Goal: Task Accomplishment & Management: Complete application form

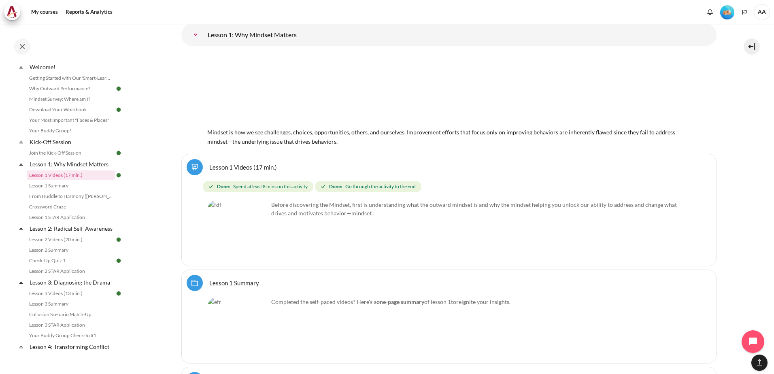
scroll to position [1295, 0]
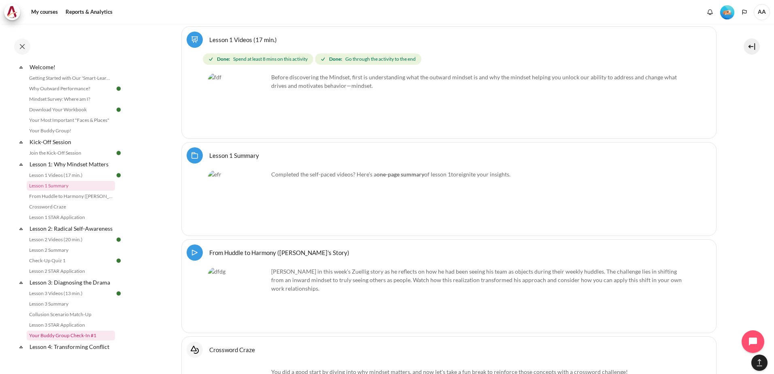
click at [68, 340] on link "Your Buddy Group Check-In #1" at bounding box center [71, 336] width 88 height 10
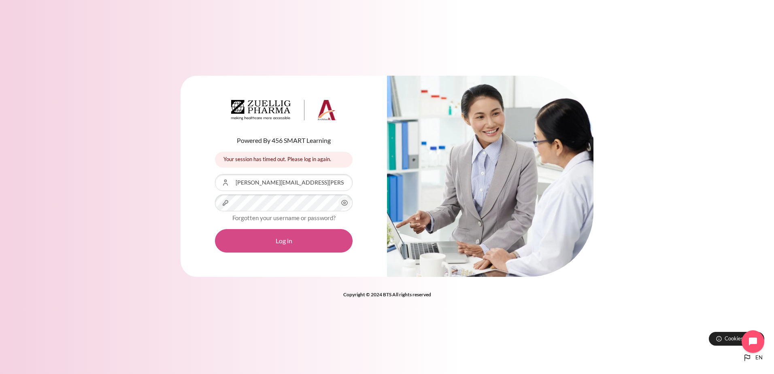
click at [291, 236] on button "Log in" at bounding box center [284, 240] width 138 height 23
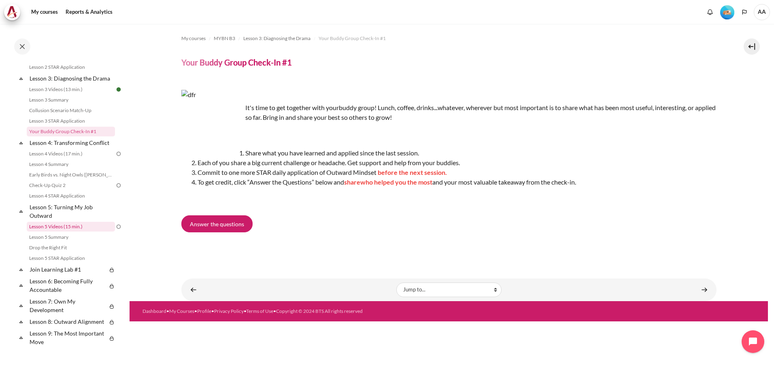
scroll to position [242, 0]
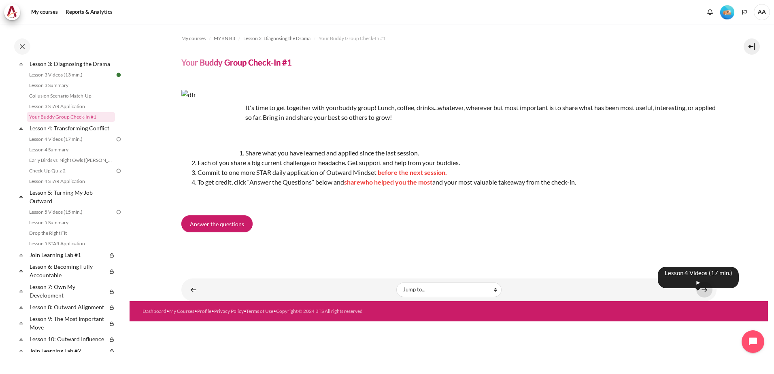
click at [706, 291] on link "Content" at bounding box center [704, 290] width 16 height 16
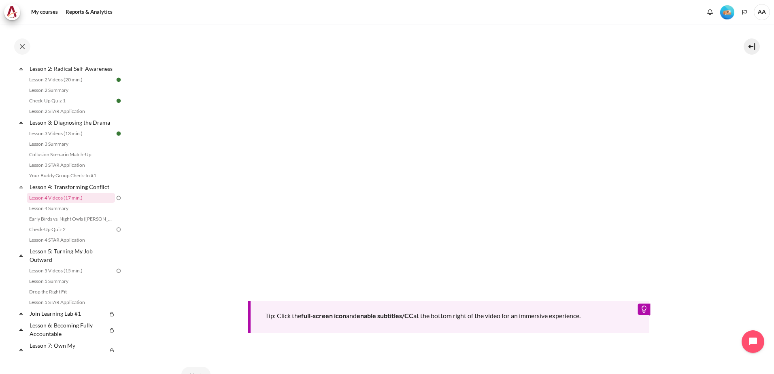
scroll to position [323, 0]
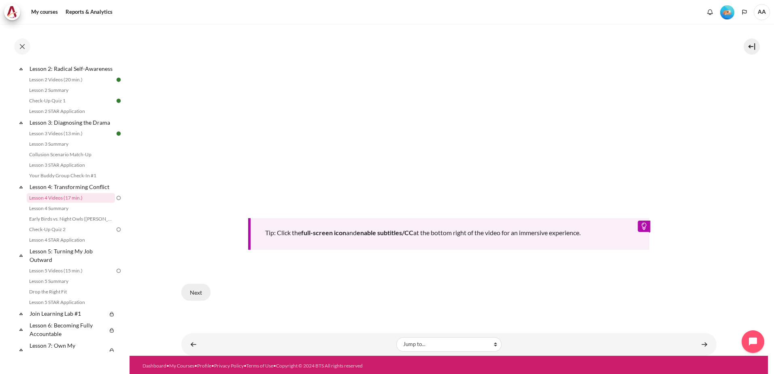
click at [196, 288] on button "Next" at bounding box center [195, 292] width 29 height 17
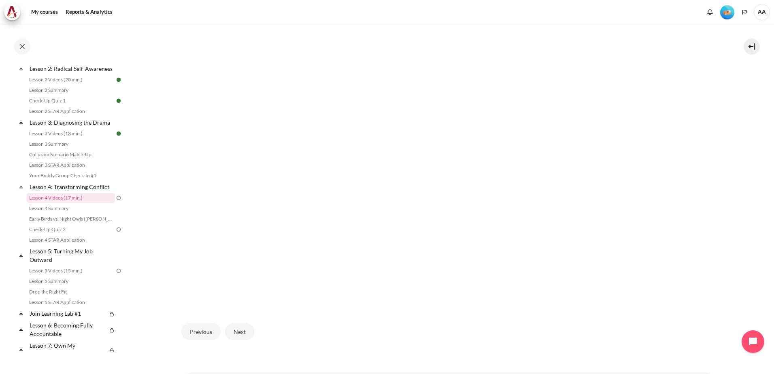
scroll to position [202, 0]
click at [241, 320] on button "Next" at bounding box center [239, 318] width 29 height 17
click at [244, 329] on button "Next" at bounding box center [239, 330] width 29 height 17
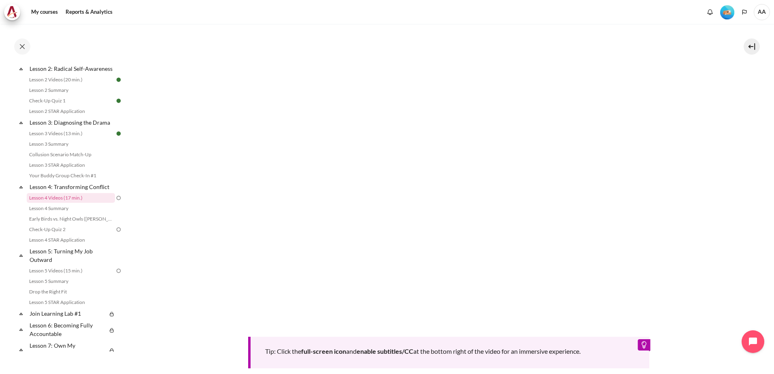
scroll to position [283, 0]
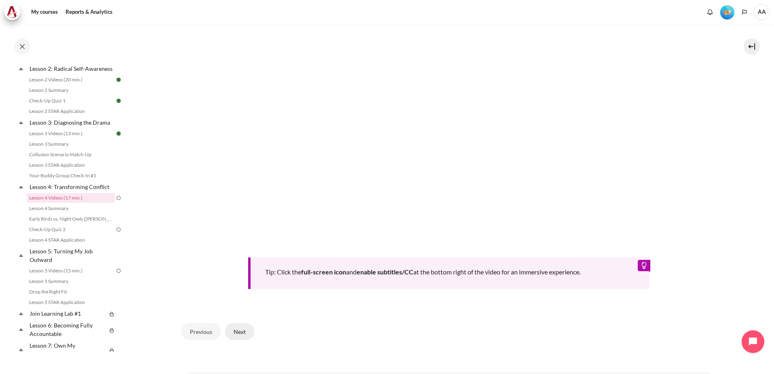
click at [240, 327] on button "Next" at bounding box center [239, 331] width 29 height 17
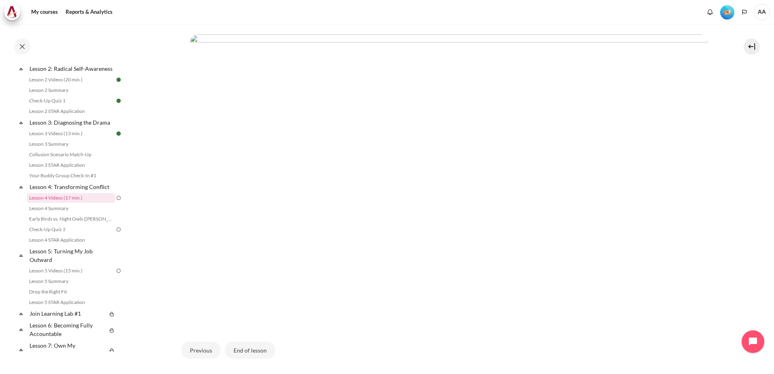
scroll to position [191, 0]
click at [257, 332] on button "End of lesson" at bounding box center [250, 330] width 50 height 17
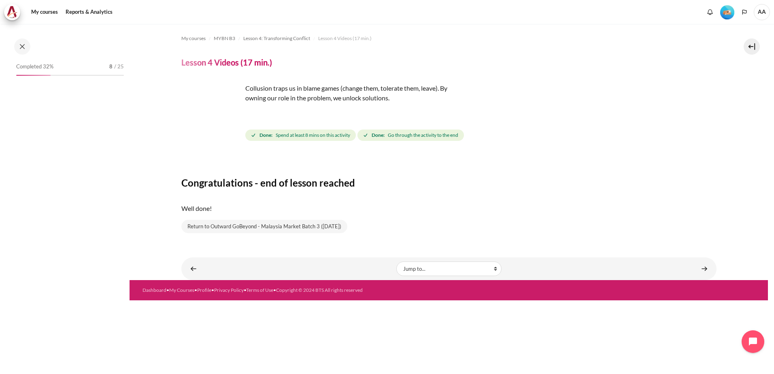
scroll to position [183, 0]
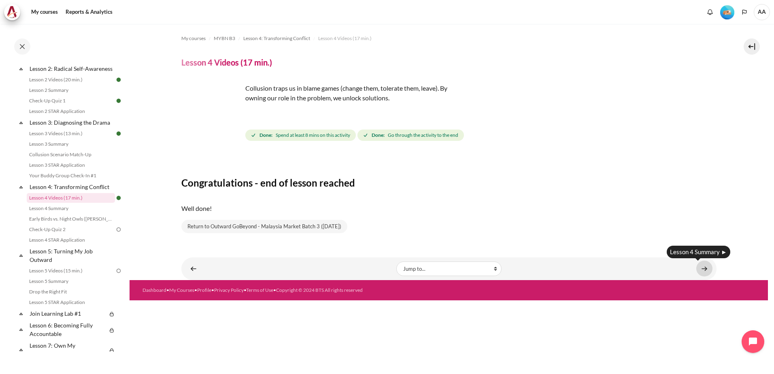
click at [701, 268] on link "Content" at bounding box center [704, 269] width 16 height 16
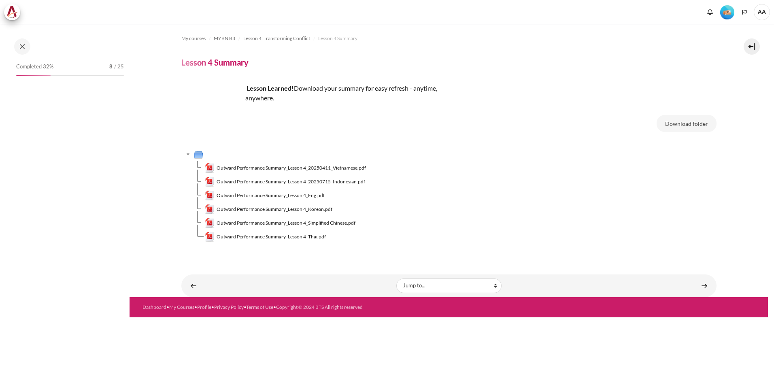
scroll to position [194, 0]
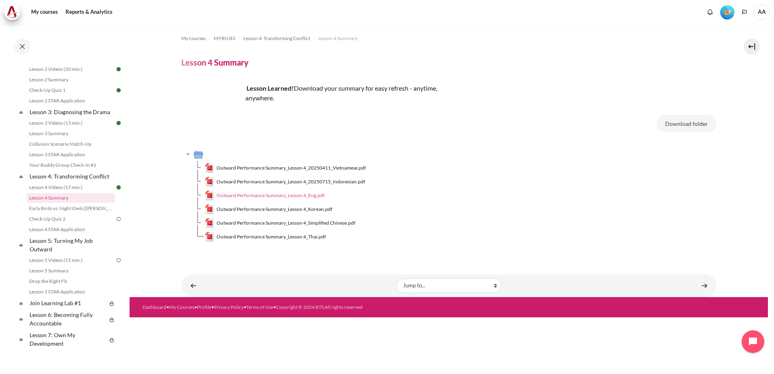
click at [300, 196] on span "Outward Performance Summary_Lesson 4_Eng.pdf" at bounding box center [271, 195] width 108 height 7
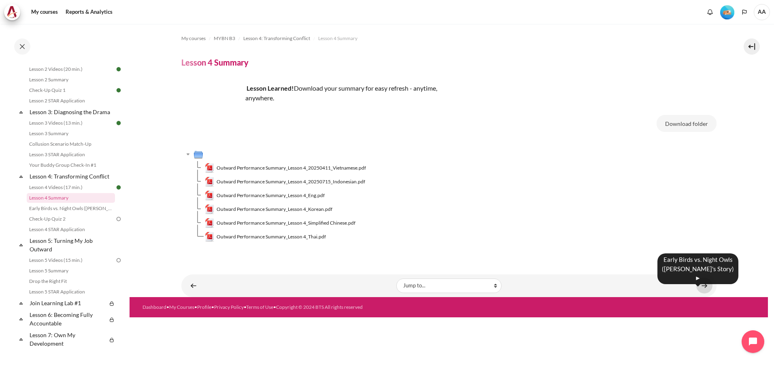
click at [705, 287] on link "Content" at bounding box center [704, 286] width 16 height 16
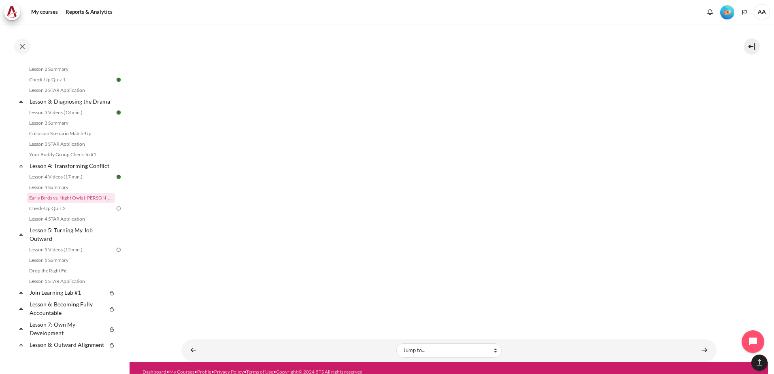
scroll to position [757, 0]
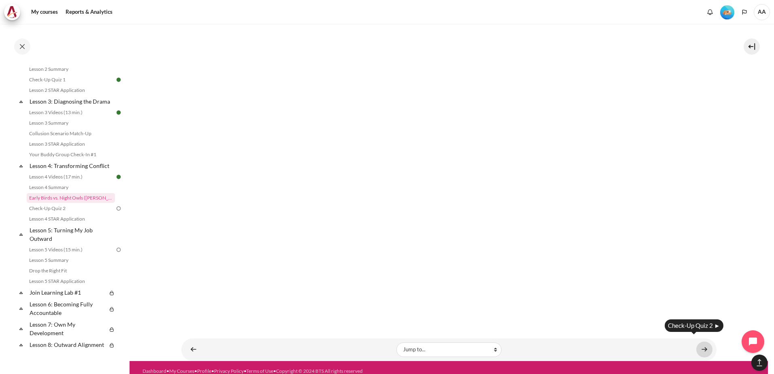
click at [701, 343] on link "Content" at bounding box center [704, 350] width 16 height 16
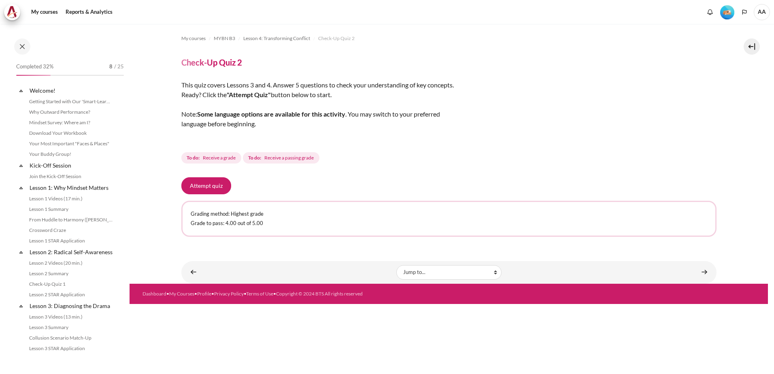
scroll to position [215, 0]
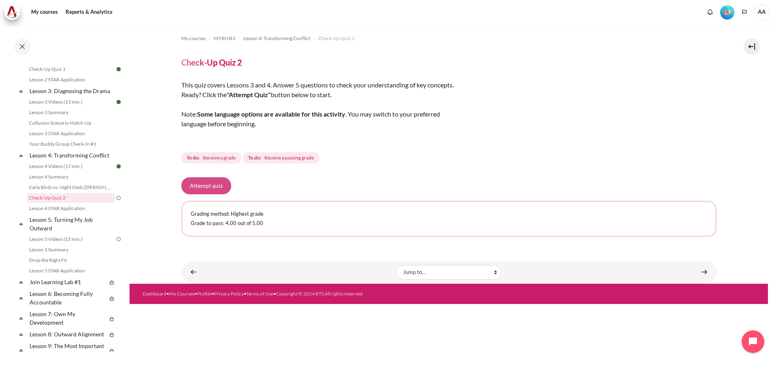
click at [196, 186] on button "Attempt quiz" at bounding box center [206, 185] width 50 height 17
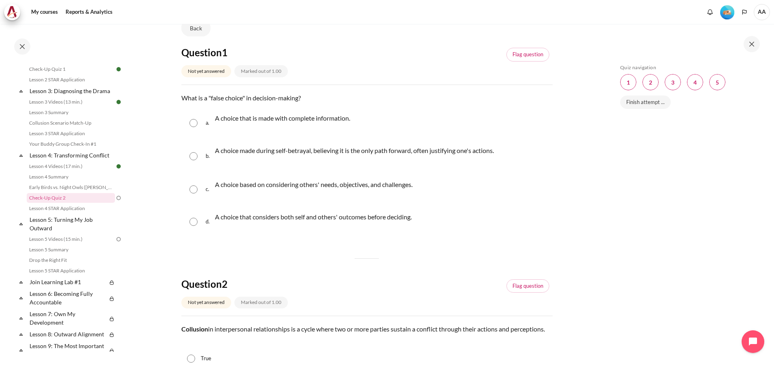
scroll to position [81, 0]
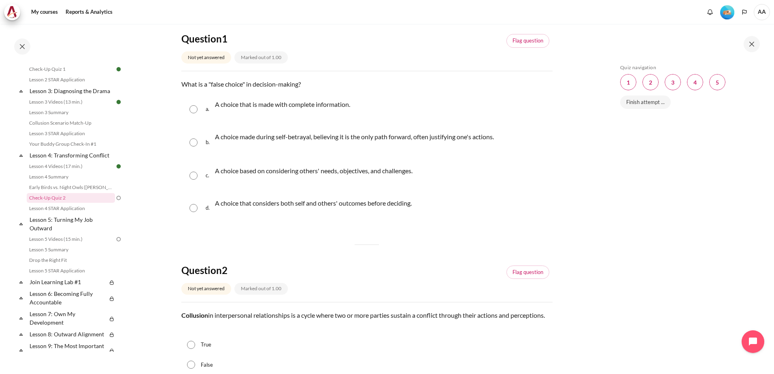
click at [191, 141] on input "Content" at bounding box center [193, 142] width 8 height 8
radio input "true"
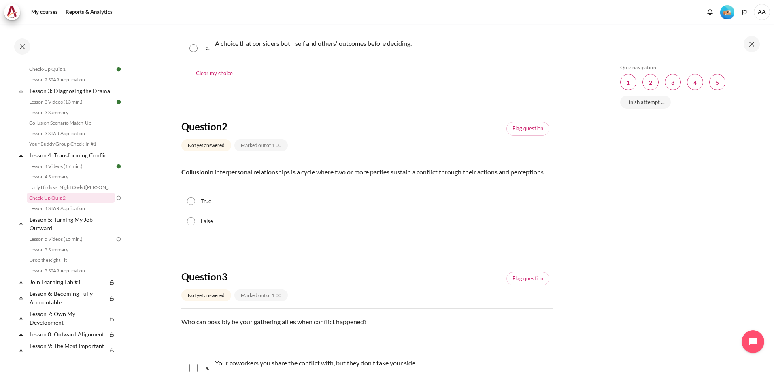
scroll to position [243, 0]
click at [191, 203] on input "True" at bounding box center [191, 199] width 8 height 8
radio input "true"
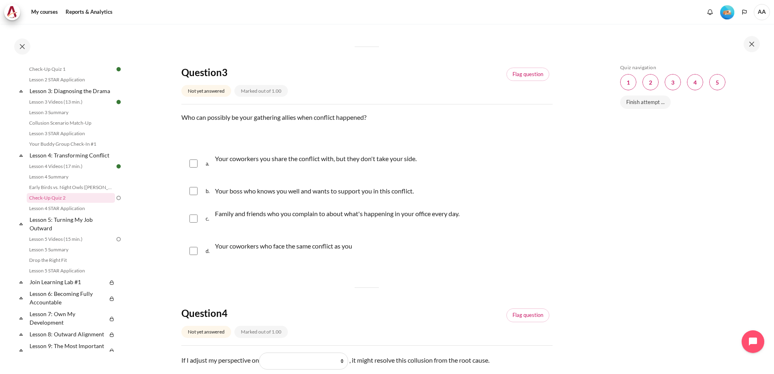
scroll to position [486, 0]
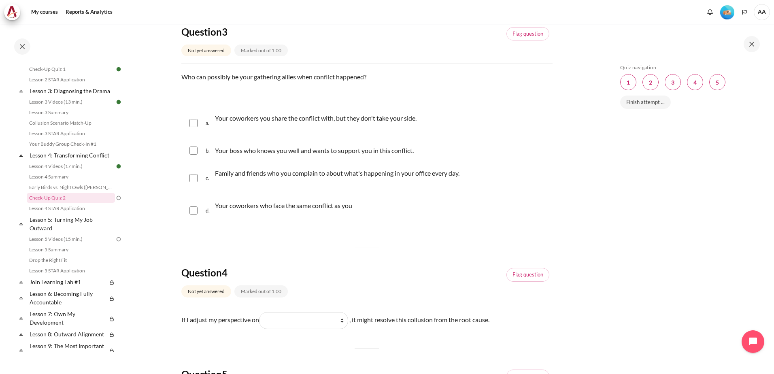
click at [193, 215] on input "Content" at bounding box center [193, 210] width 8 height 8
checkbox input "true"
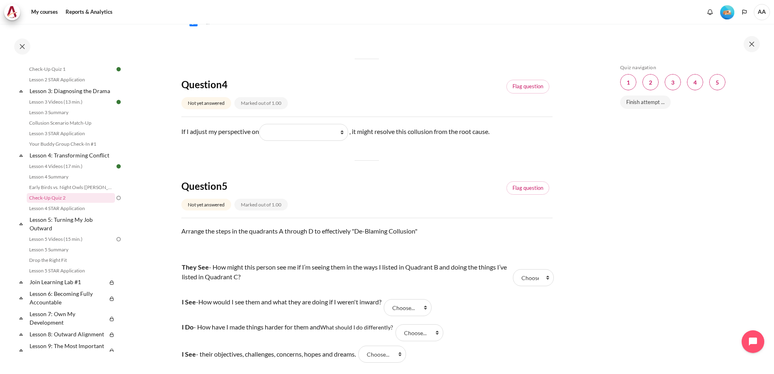
scroll to position [688, 0]
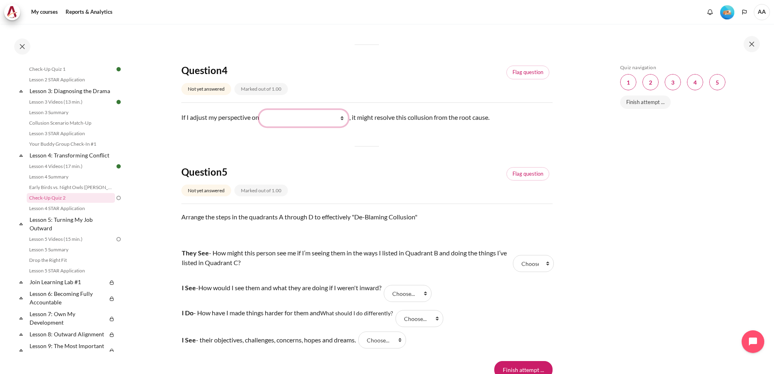
click at [344, 127] on select "What they see and feel (他们看到什么) What I see and feel about what they do (我看到什么) …" at bounding box center [303, 118] width 89 height 17
select select "1"
click at [261, 119] on select "What they see and feel (他们看到什么) What I see and feel about what they do (我看到什么) …" at bounding box center [303, 118] width 89 height 17
click at [328, 191] on div "Question 5 Not yet answered Marked out of 1.00" at bounding box center [257, 183] width 153 height 34
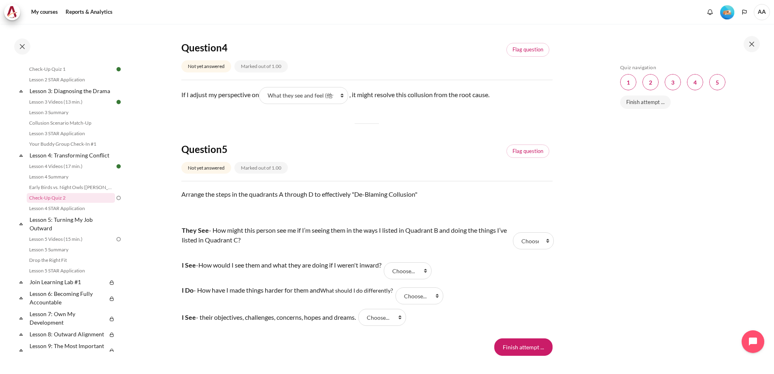
scroll to position [770, 0]
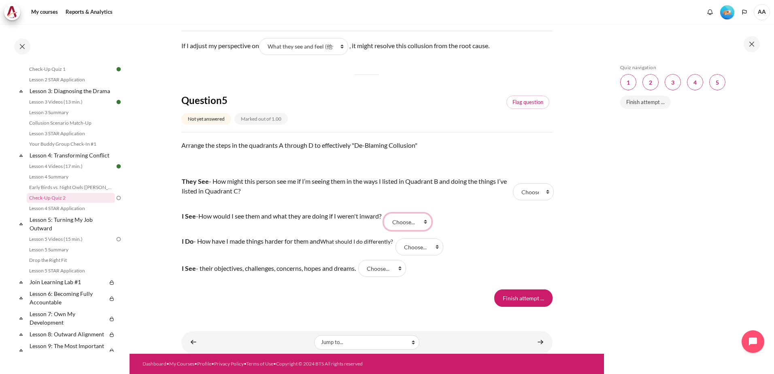
click at [432, 223] on select "Choose... A B D C" at bounding box center [408, 221] width 48 height 17
select select "4"
click at [392, 213] on select "Choose... A B D C" at bounding box center [408, 221] width 48 height 17
click at [438, 248] on select "Choose... A B D C" at bounding box center [419, 246] width 48 height 17
select select "3"
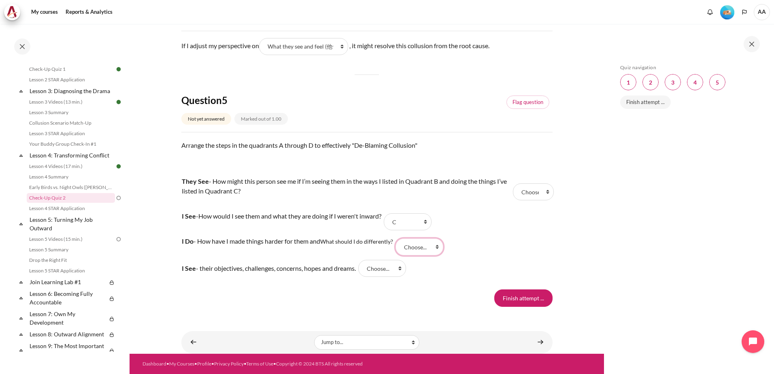
click at [398, 238] on select "Choose... A B D C" at bounding box center [419, 246] width 48 height 17
click at [404, 271] on select "Choose... A B D C" at bounding box center [382, 268] width 48 height 17
select select "4"
click at [366, 260] on select "Choose... A B D C" at bounding box center [382, 268] width 48 height 17
click at [534, 192] on select "Choose... A B D C" at bounding box center [533, 191] width 41 height 17
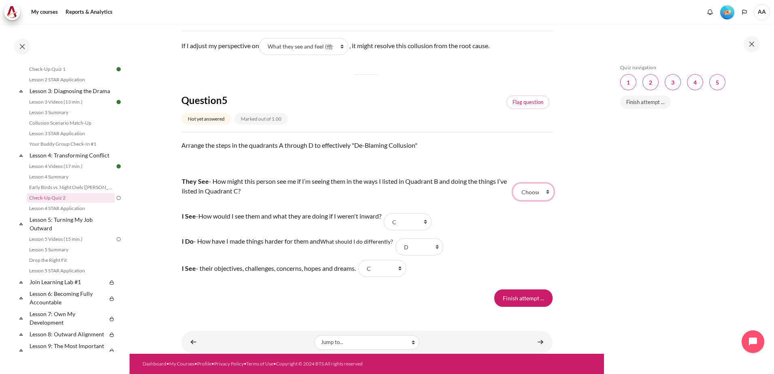
select select "1"
click at [513, 183] on select "Choose... A B D C" at bounding box center [533, 191] width 41 height 17
click at [524, 215] on tr "I See - How would I see them and what they are doing if I weren't inward? Answe…" at bounding box center [366, 221] width 371 height 25
click at [432, 222] on select "Choose... A B D C" at bounding box center [408, 221] width 48 height 17
click at [432, 225] on select "Choose... A B D C" at bounding box center [408, 221] width 48 height 17
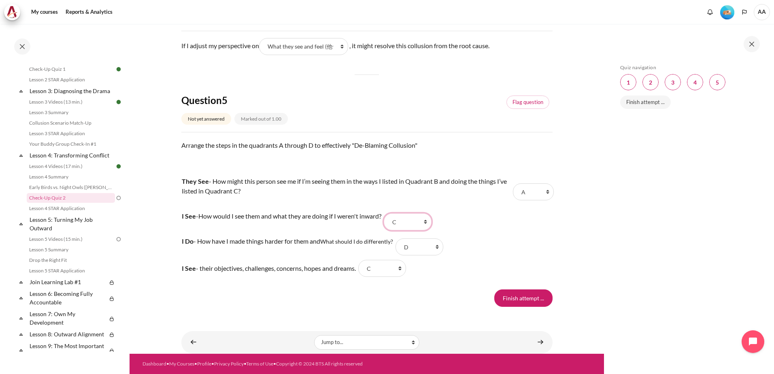
click at [432, 225] on select "Choose... A B D C" at bounding box center [408, 221] width 48 height 17
select select "2"
click at [392, 213] on select "Choose... A B D C" at bounding box center [408, 221] width 48 height 17
click at [475, 272] on tr "I See - their objectives, challenges, concerns, hopes and dreams. Answer 4 Ques…" at bounding box center [366, 268] width 371 height 18
click at [437, 248] on select "Choose... A B D C" at bounding box center [419, 246] width 48 height 17
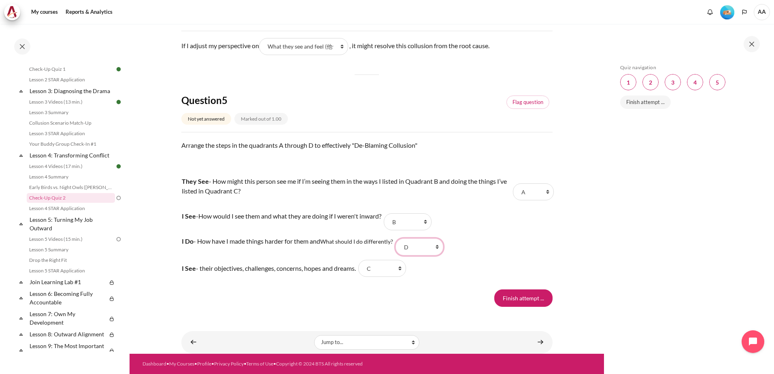
select select "4"
click at [398, 238] on select "Choose... A B D C" at bounding box center [419, 246] width 48 height 17
click at [396, 266] on select "Choose... A B D C" at bounding box center [382, 268] width 48 height 17
select select "3"
click at [366, 260] on select "Choose... A B D C" at bounding box center [382, 268] width 48 height 17
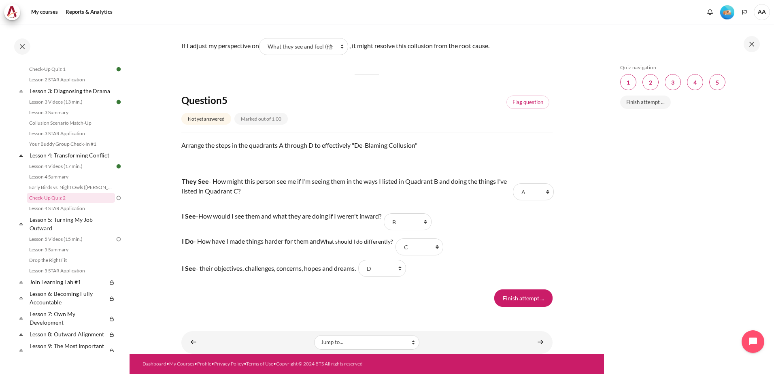
click at [519, 296] on input "Finish attempt ..." at bounding box center [523, 297] width 58 height 17
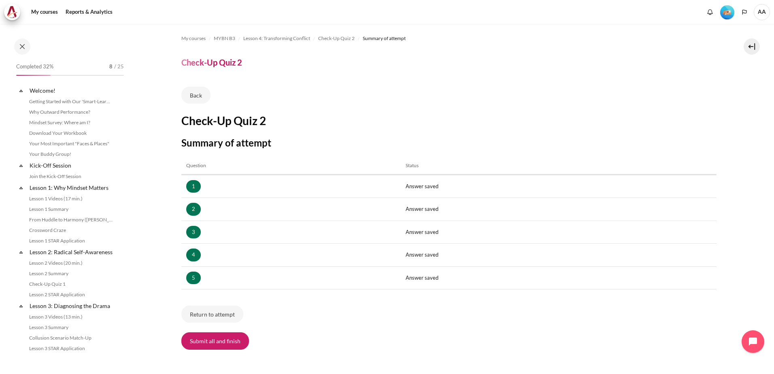
scroll to position [215, 0]
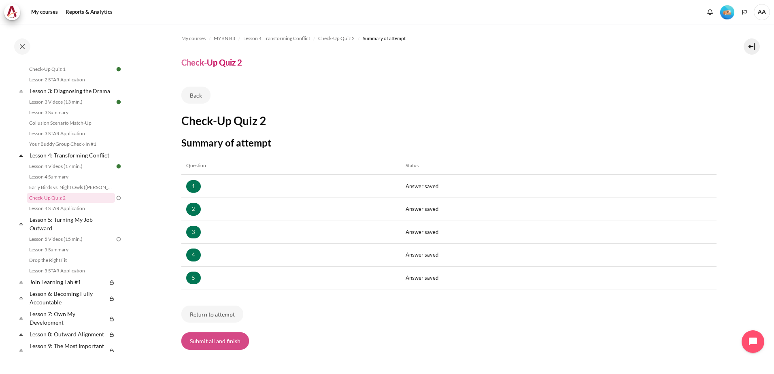
click at [209, 340] on button "Submit all and finish" at bounding box center [215, 340] width 68 height 17
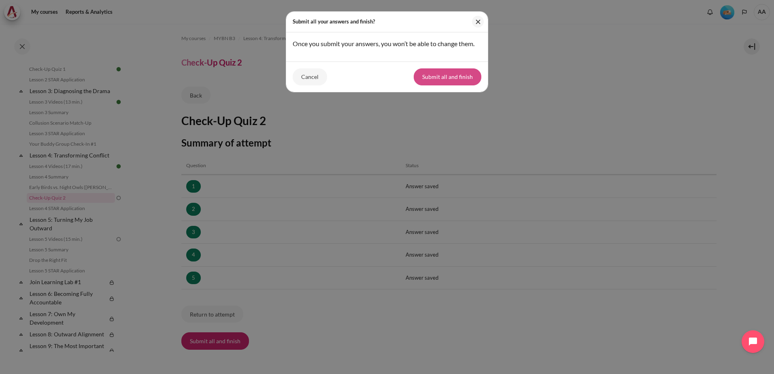
click at [446, 78] on button "Submit all and finish" at bounding box center [448, 76] width 68 height 17
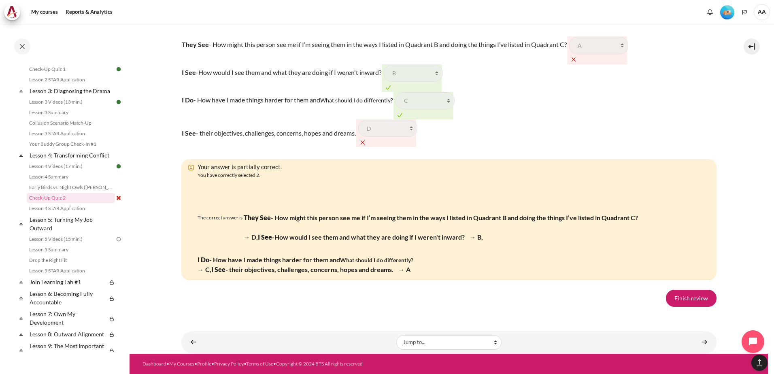
scroll to position [1508, 0]
click at [682, 296] on link "Finish review" at bounding box center [691, 298] width 51 height 17
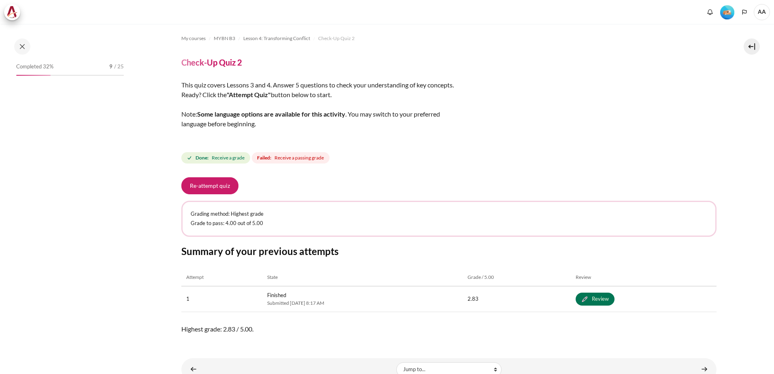
scroll to position [215, 0]
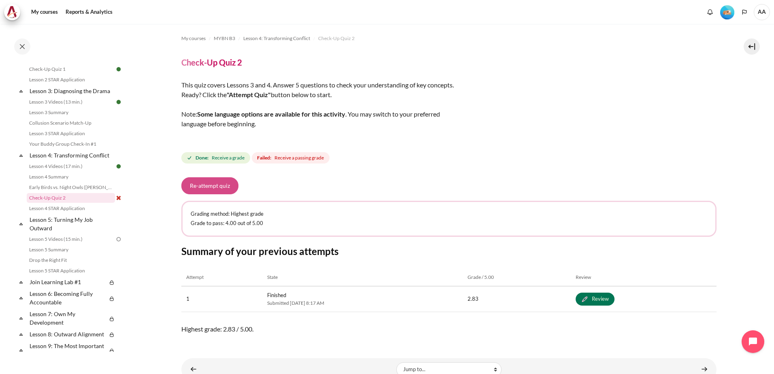
click at [214, 186] on button "Re-attempt quiz" at bounding box center [209, 185] width 57 height 17
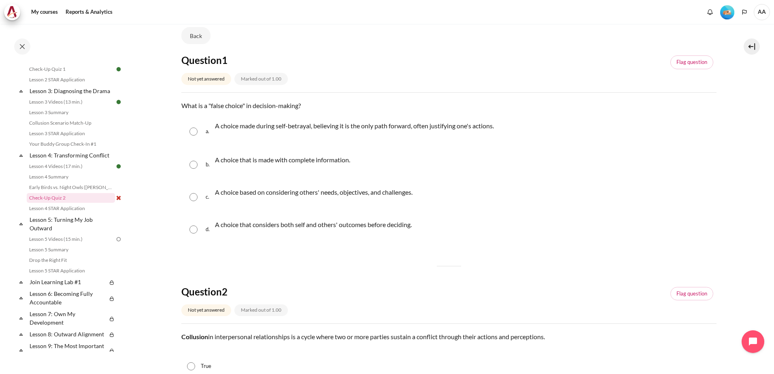
scroll to position [81, 0]
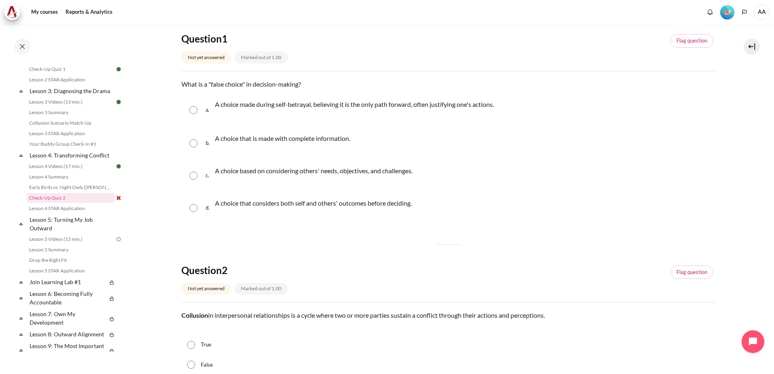
click at [192, 111] on input "Content" at bounding box center [193, 110] width 8 height 8
radio input "true"
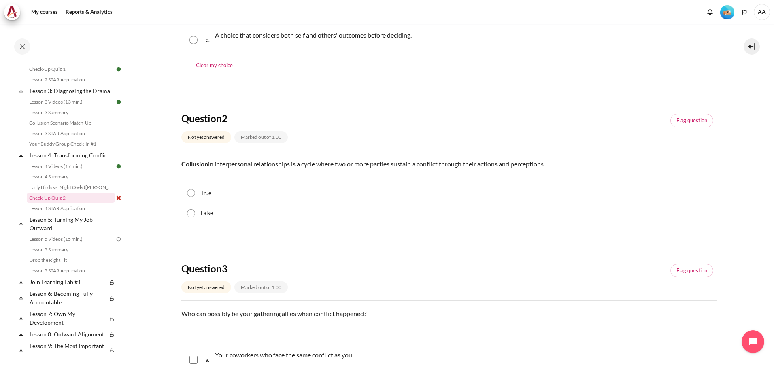
scroll to position [283, 0]
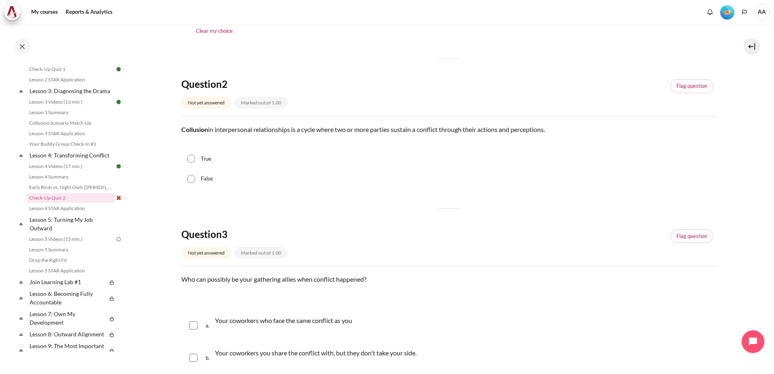
click at [191, 162] on input "True" at bounding box center [191, 159] width 8 height 8
radio input "true"
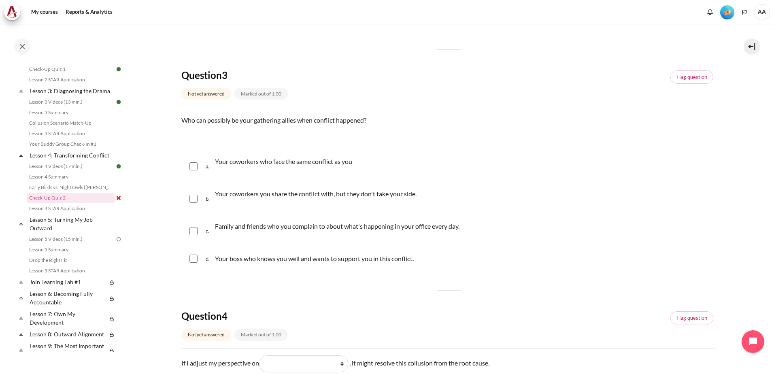
scroll to position [445, 0]
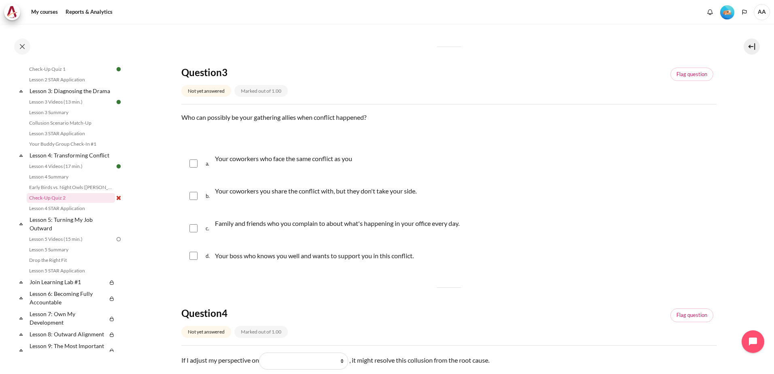
click at [192, 197] on input "Content" at bounding box center [193, 196] width 8 height 8
checkbox input "true"
click at [192, 230] on input "Content" at bounding box center [193, 228] width 8 height 8
checkbox input "true"
click at [191, 256] on input "Content" at bounding box center [193, 256] width 8 height 8
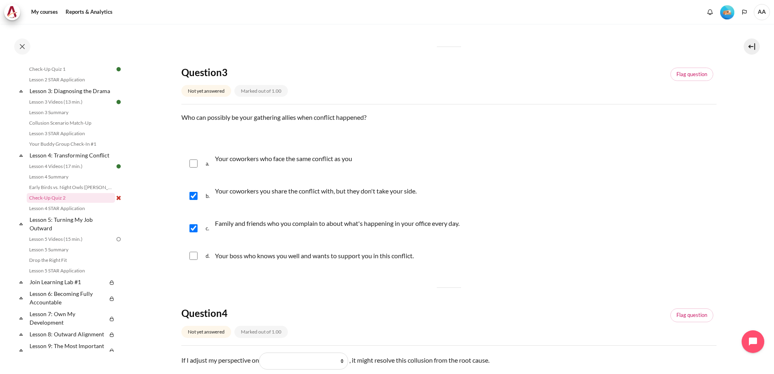
checkbox input "true"
click at [189, 194] on input "Content" at bounding box center [193, 196] width 8 height 8
checkbox input "false"
click at [194, 164] on input "Content" at bounding box center [193, 163] width 8 height 8
checkbox input "true"
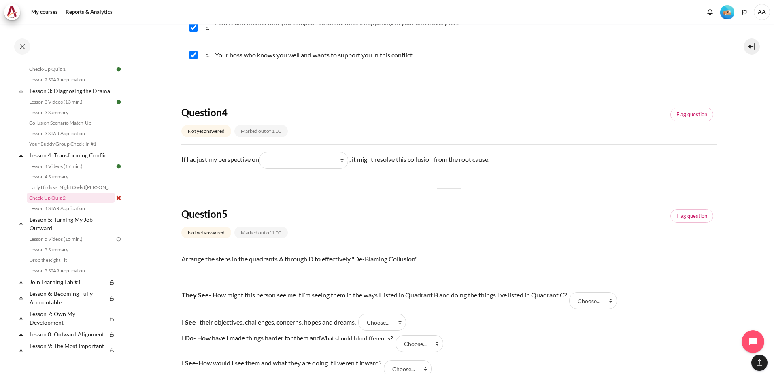
scroll to position [688, 0]
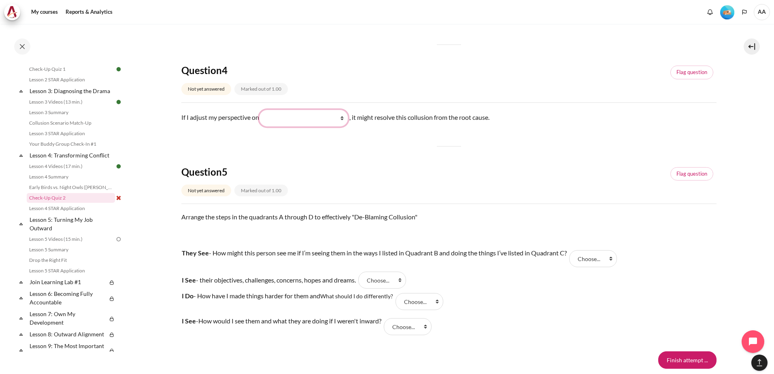
click at [343, 117] on select "What they do (他们做了什么) What I do (我做了什么) What they see and feel (他们看到什么) What I …" at bounding box center [303, 118] width 89 height 17
click at [344, 119] on select "What they do (他们做了什么) What I do (我做了什么) What they see and feel (他们看到什么) What I …" at bounding box center [303, 118] width 89 height 17
select select "4"
click at [261, 110] on select "What they do (他们做了什么) What I do (我做了什么) What they see and feel (他们看到什么) What I …" at bounding box center [303, 118] width 89 height 17
click at [416, 179] on div "Question 5 Not yet answered Marked out of 1.00 Flag question" at bounding box center [448, 185] width 535 height 38
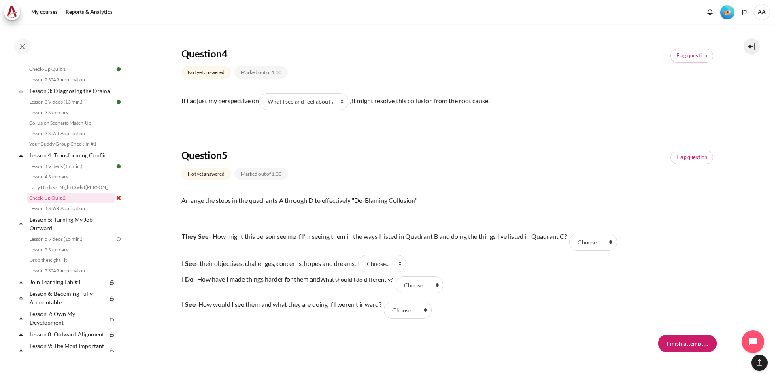
scroll to position [750, 0]
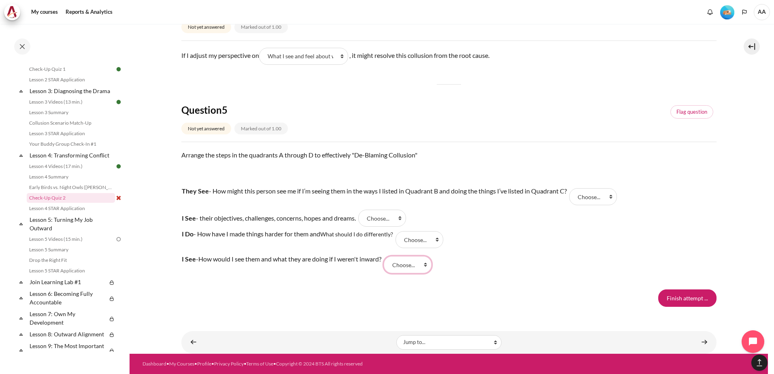
click at [432, 266] on select "Choose... A D C B" at bounding box center [408, 264] width 48 height 17
select select "4"
click at [392, 256] on select "Choose... A D C B" at bounding box center [408, 264] width 48 height 17
click at [448, 210] on tr "I See - their objectives, challenges, concerns, hopes and dreams. Answer 2 Ques…" at bounding box center [398, 218] width 434 height 18
click at [416, 239] on select "Choose... A D C B" at bounding box center [419, 239] width 48 height 17
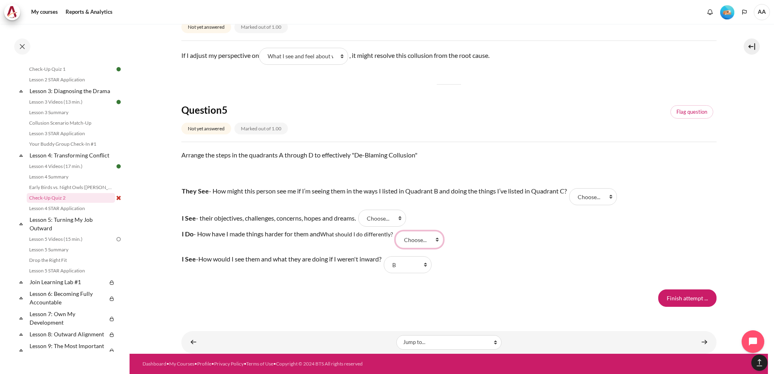
select select "3"
click at [398, 231] on select "Choose... A D C B" at bounding box center [419, 239] width 48 height 17
click at [520, 271] on tr "I See - How would I see them and what they are doing if I weren't inward? Answe…" at bounding box center [398, 264] width 434 height 25
click at [402, 217] on select "Choose... A D C B" at bounding box center [382, 218] width 48 height 17
select select "4"
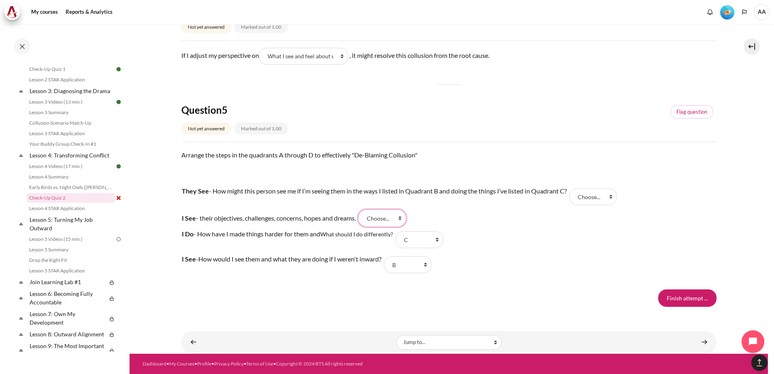
click at [366, 210] on select "Choose... A D C B" at bounding box center [382, 218] width 48 height 17
click at [538, 265] on tr "I See - How would I see them and what they are doing if I weren't inward? Answe…" at bounding box center [398, 264] width 434 height 25
click at [614, 197] on select "Choose... A D C B" at bounding box center [593, 196] width 48 height 17
select select "2"
click at [572, 188] on select "Choose... A D C B" at bounding box center [593, 196] width 48 height 17
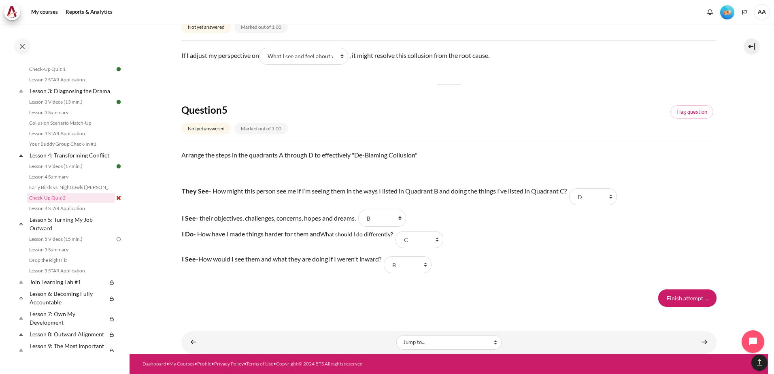
click at [550, 262] on tr "I See - How would I see them and what they are doing if I weren't inward? Answe…" at bounding box center [398, 264] width 434 height 25
click at [677, 295] on input "Finish attempt ..." at bounding box center [687, 297] width 58 height 17
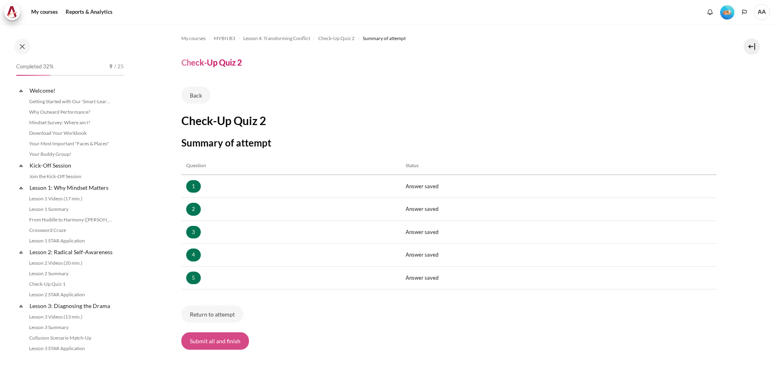
scroll to position [215, 0]
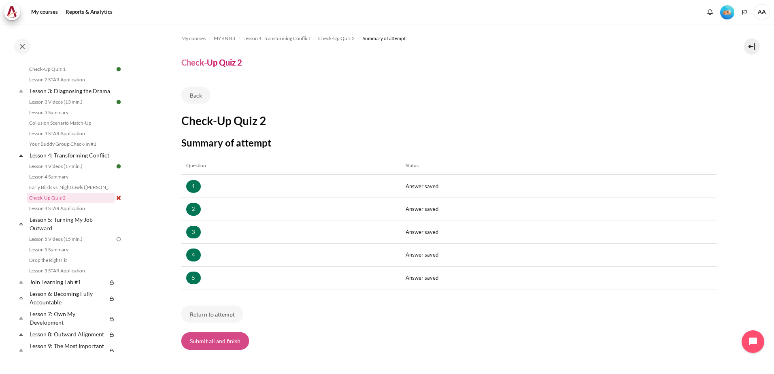
click at [206, 340] on button "Submit all and finish" at bounding box center [215, 340] width 68 height 17
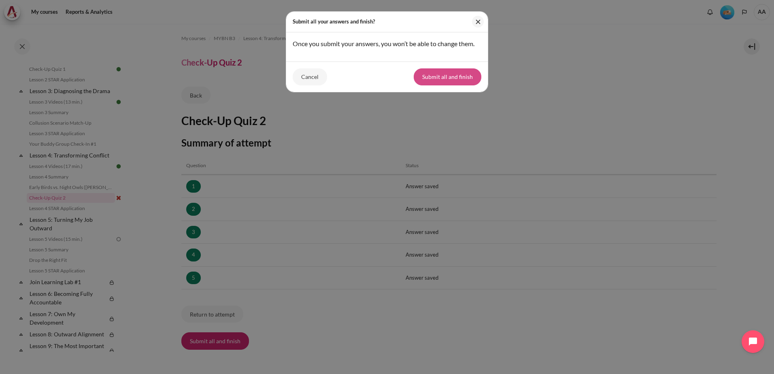
click at [457, 75] on button "Submit all and finish" at bounding box center [448, 76] width 68 height 17
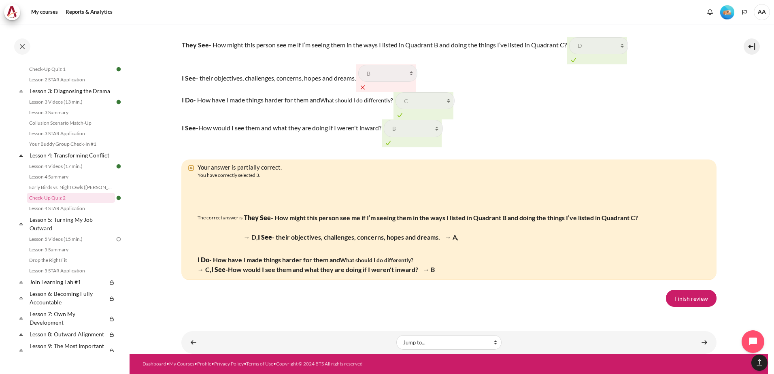
scroll to position [1510, 0]
click at [687, 298] on link "Finish review" at bounding box center [691, 298] width 51 height 17
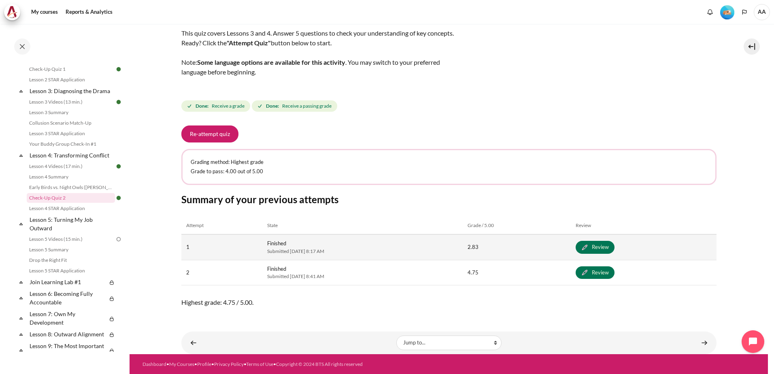
scroll to position [52, 0]
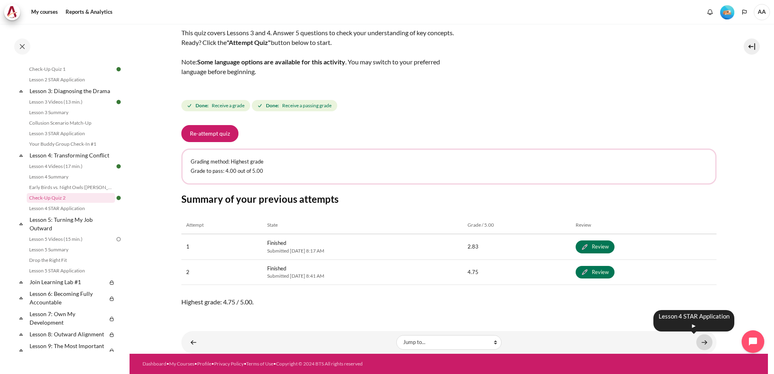
click at [700, 342] on link "Content" at bounding box center [704, 342] width 16 height 16
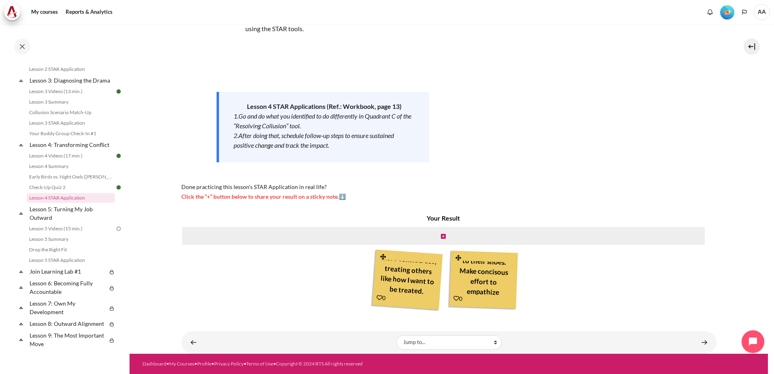
scroll to position [40, 0]
click at [453, 298] on icon "Content" at bounding box center [456, 299] width 6 height 6
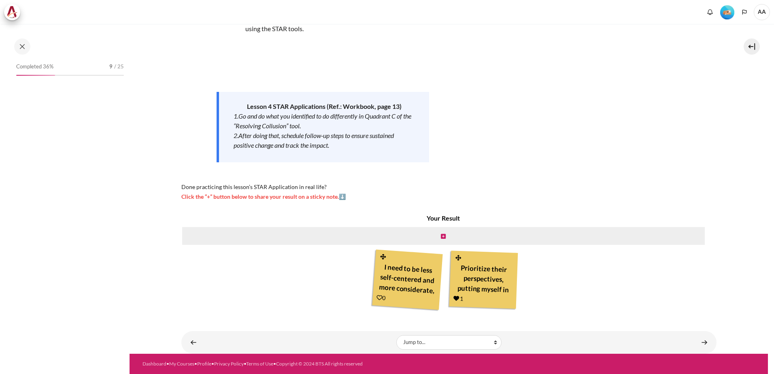
scroll to position [225, 0]
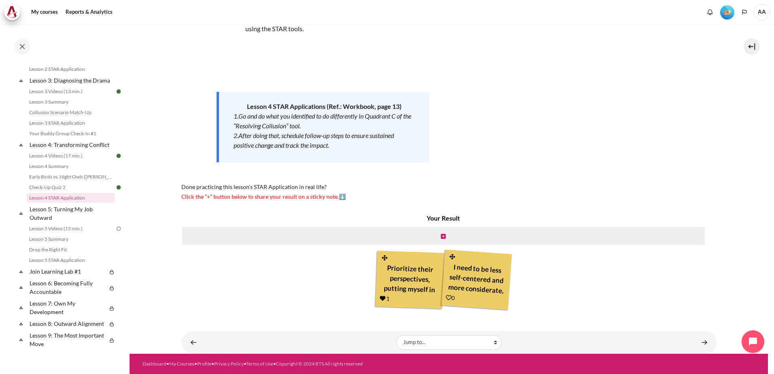
drag, startPoint x: 446, startPoint y: 298, endPoint x: 453, endPoint y: 300, distance: 6.4
click at [446, 298] on icon "Content" at bounding box center [449, 298] width 6 height 6
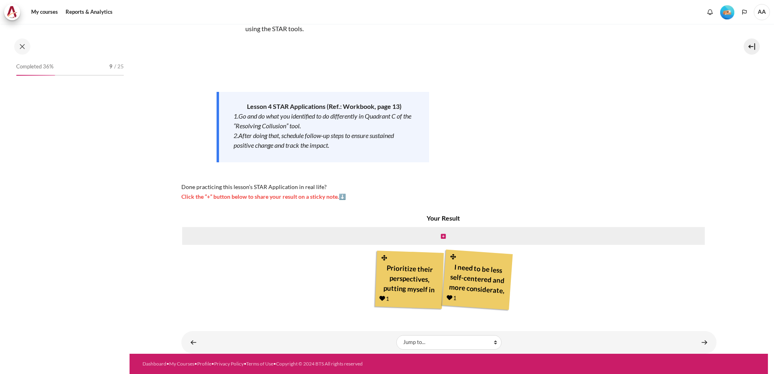
scroll to position [225, 0]
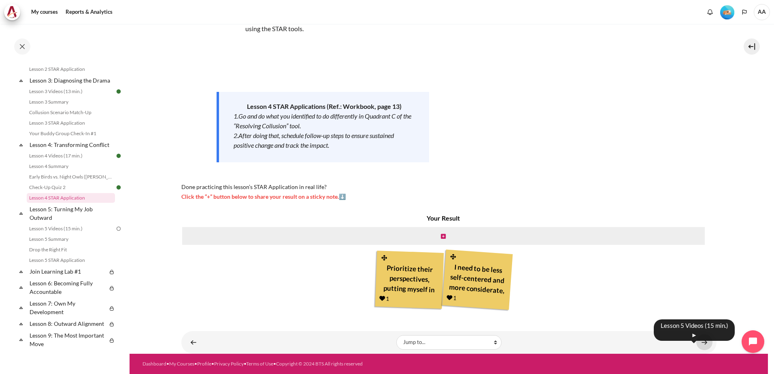
click at [699, 341] on link "Content" at bounding box center [704, 342] width 16 height 16
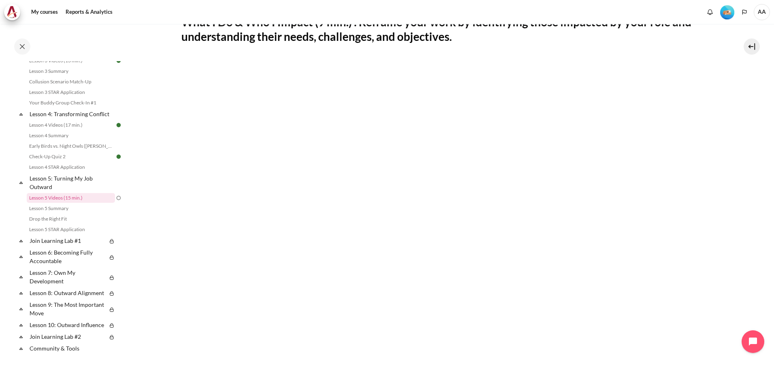
scroll to position [323, 0]
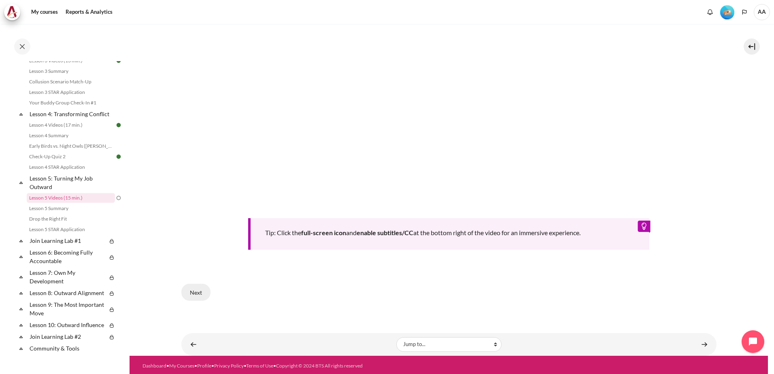
drag, startPoint x: 202, startPoint y: 287, endPoint x: 206, endPoint y: 285, distance: 4.7
click at [202, 287] on button "Next" at bounding box center [195, 292] width 29 height 17
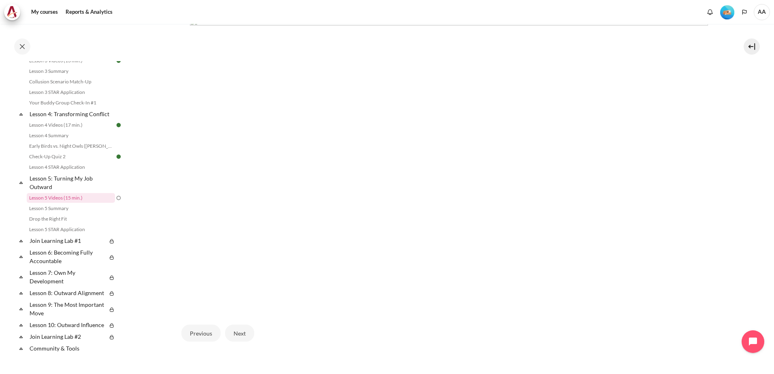
scroll to position [202, 0]
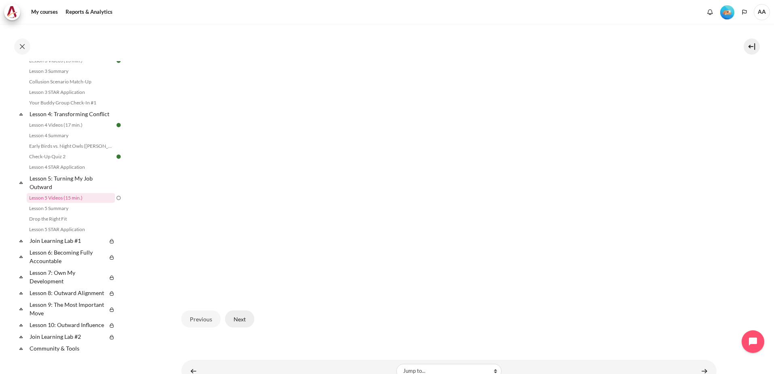
click at [242, 317] on button "Next" at bounding box center [239, 318] width 29 height 17
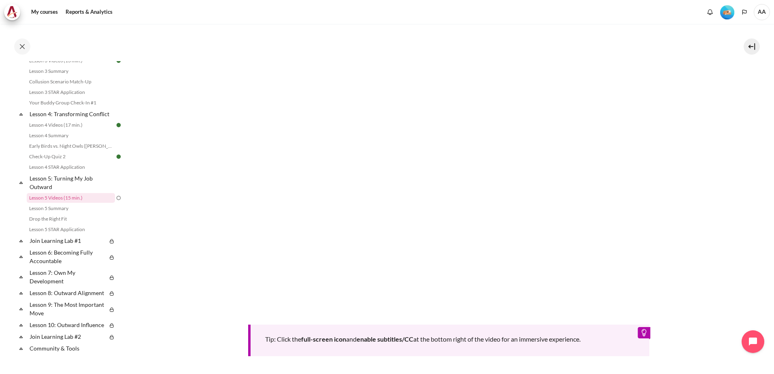
scroll to position [323, 0]
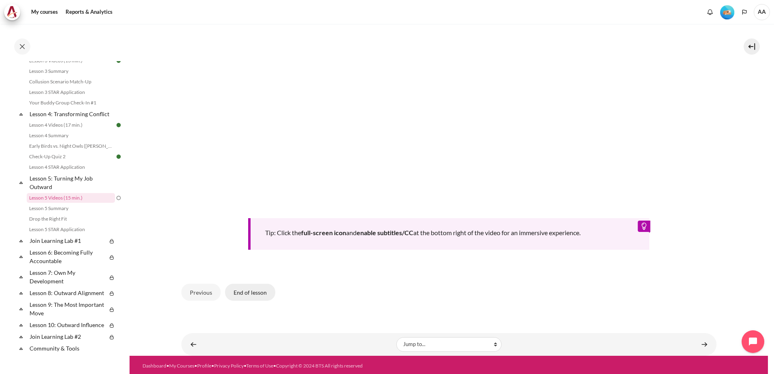
click at [251, 293] on button "End of lesson" at bounding box center [250, 292] width 50 height 17
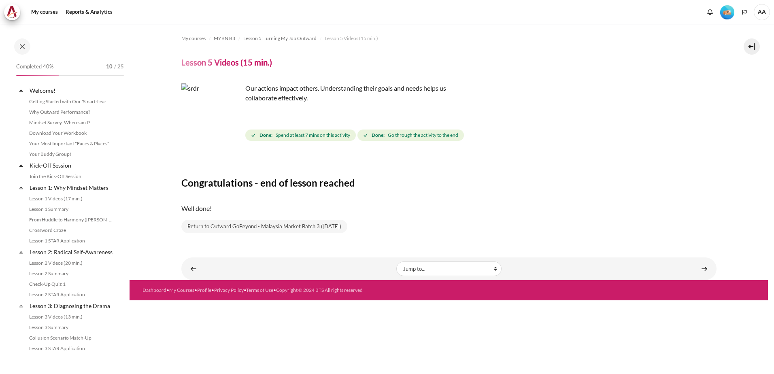
scroll to position [256, 0]
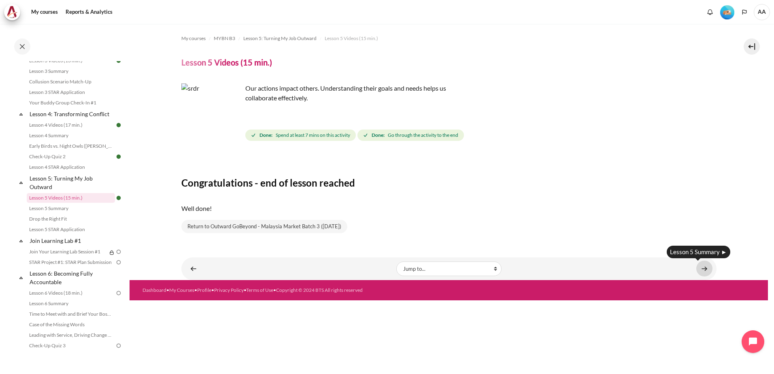
click at [704, 266] on link "Content" at bounding box center [704, 269] width 16 height 16
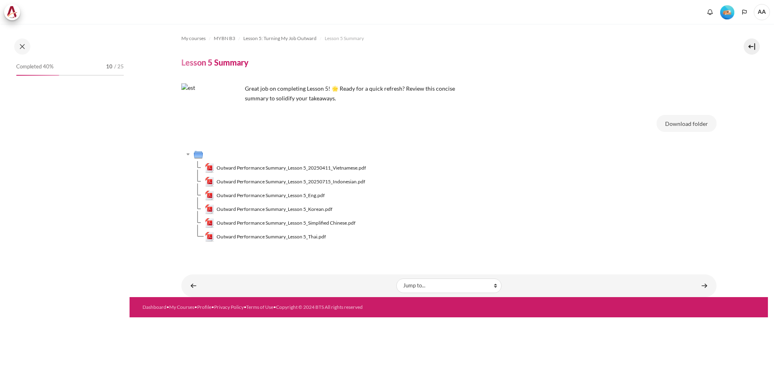
scroll to position [267, 0]
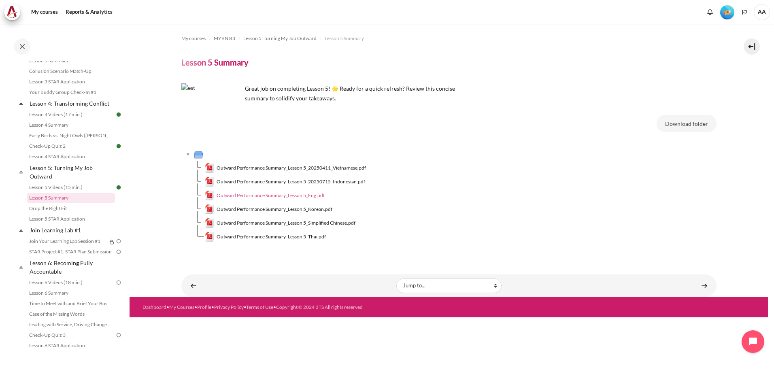
click at [311, 194] on span "Outward Performance Summary_Lesson 5_Eng.pdf" at bounding box center [271, 195] width 108 height 7
click at [516, 220] on td "Outward Performance Summary_Lesson 5_Simplified Chinese.pdf" at bounding box center [461, 223] width 512 height 14
click at [707, 285] on link "Content" at bounding box center [704, 286] width 16 height 16
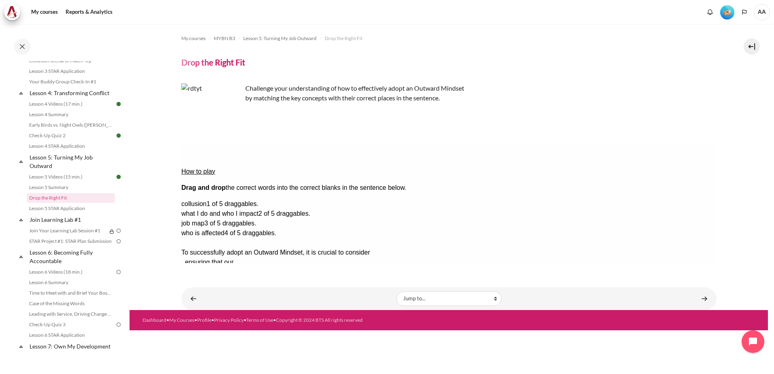
drag, startPoint x: 689, startPoint y: 228, endPoint x: 426, endPoint y: 168, distance: 270.0
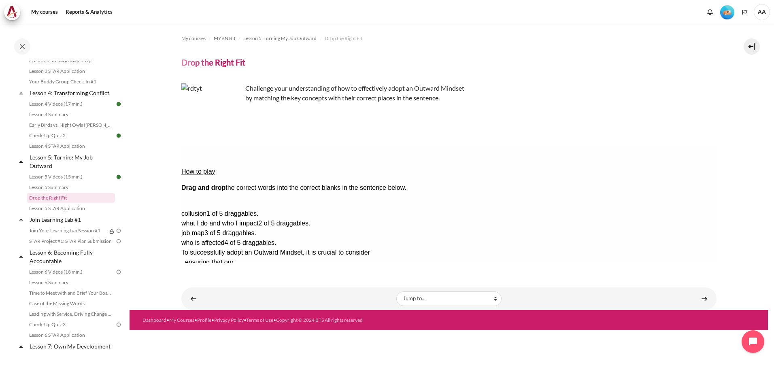
drag, startPoint x: 672, startPoint y: 176, endPoint x: 407, endPoint y: 167, distance: 264.5
click at [245, 257] on div "Drop Zone 1. Drop Zone 1 is empty." at bounding box center [213, 257] width 64 height 0
click at [651, 199] on div "turning my job outward" at bounding box center [448, 204] width 535 height 10
drag, startPoint x: 642, startPoint y: 180, endPoint x: 375, endPoint y: 179, distance: 267.2
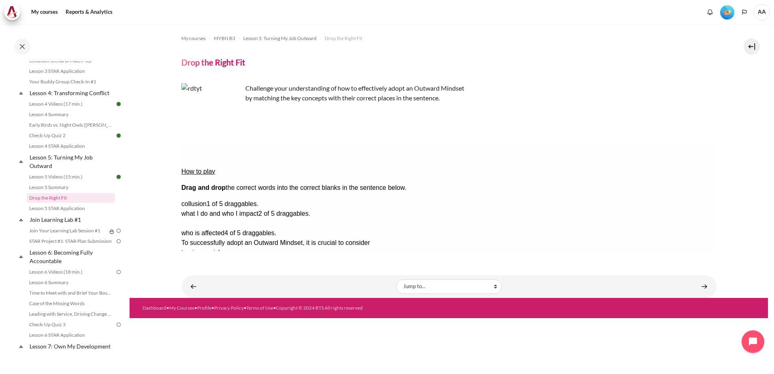
drag, startPoint x: 674, startPoint y: 202, endPoint x: 563, endPoint y: 176, distance: 114.0
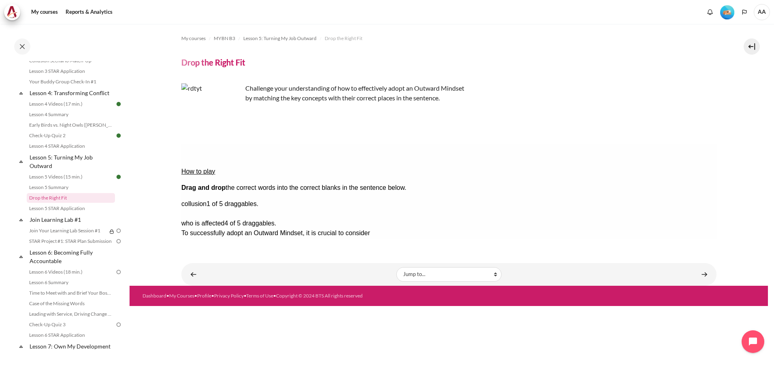
drag, startPoint x: 679, startPoint y: 191, endPoint x: 538, endPoint y: 189, distance: 141.3
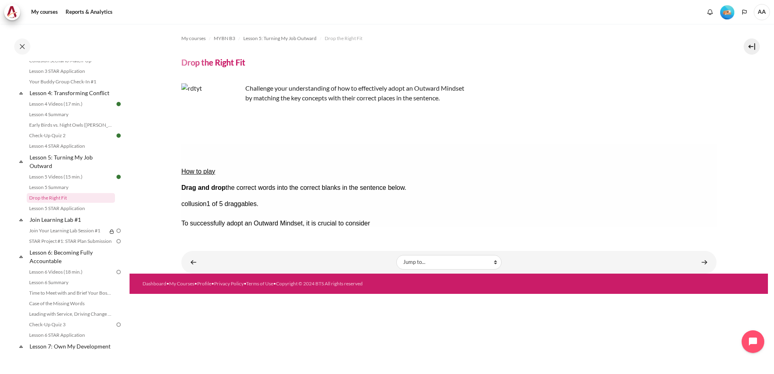
drag, startPoint x: 689, startPoint y: 192, endPoint x: 315, endPoint y: 188, distance: 374.1
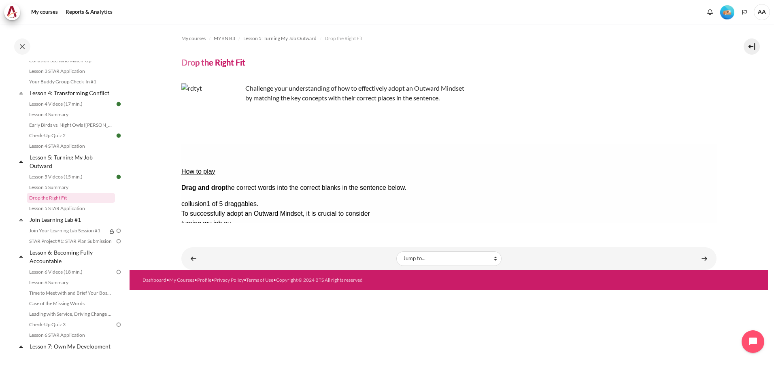
click at [200, 297] on button "Check Check the answers. The responses will be marked as correct, incorrect, or…" at bounding box center [192, 301] width 22 height 9
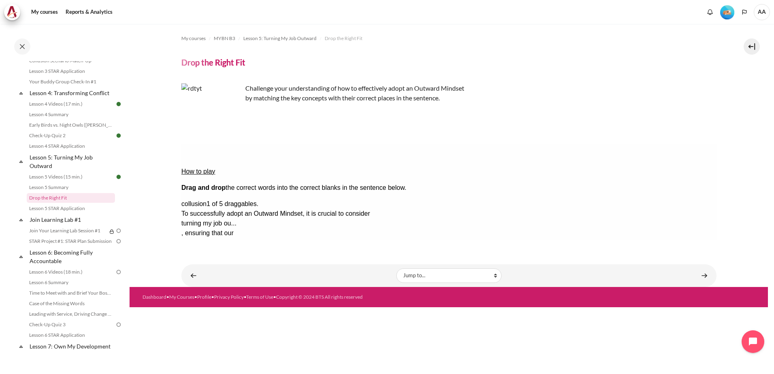
click at [240, 322] on button "Retry Retry the task. Reset all responses and start the task over again." at bounding box center [230, 326] width 19 height 9
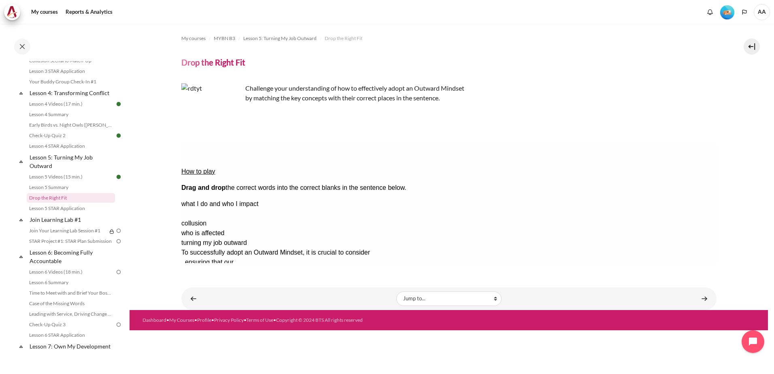
drag, startPoint x: 669, startPoint y: 190, endPoint x: 555, endPoint y: 177, distance: 114.5
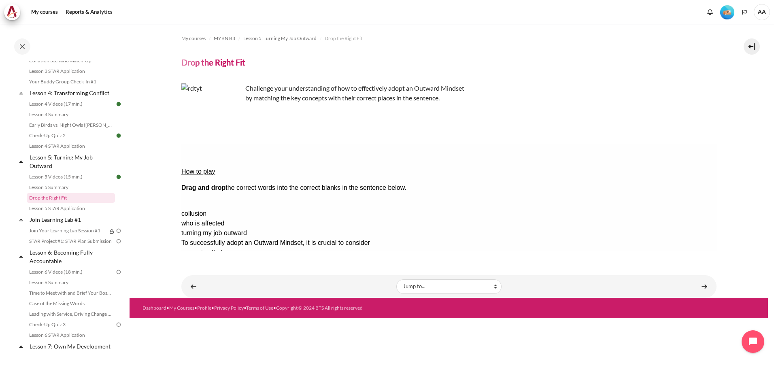
drag, startPoint x: 686, startPoint y: 178, endPoint x: 421, endPoint y: 180, distance: 264.7
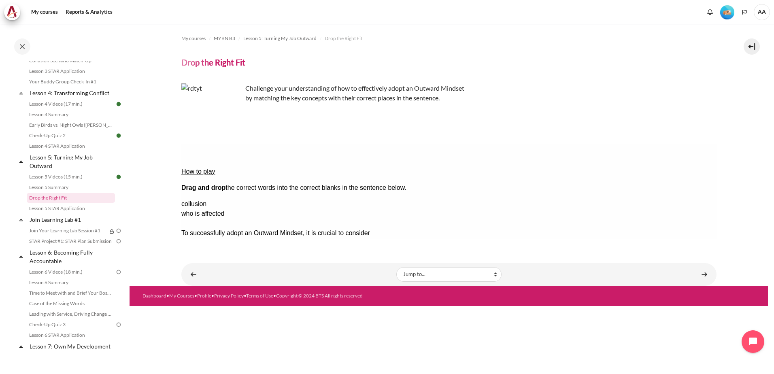
drag, startPoint x: 667, startPoint y: 203, endPoint x: 355, endPoint y: 190, distance: 312.0
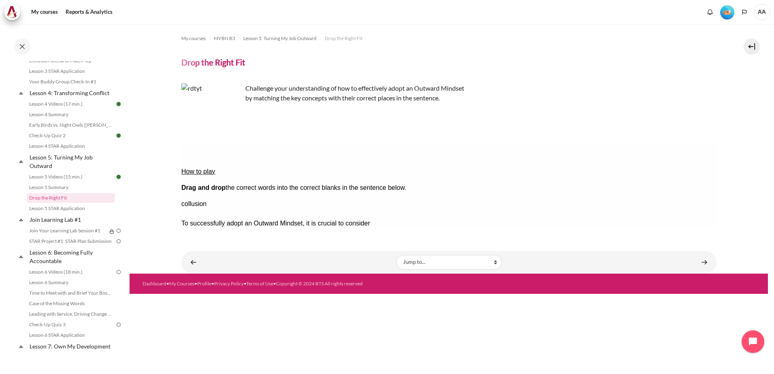
drag, startPoint x: 689, startPoint y: 193, endPoint x: 480, endPoint y: 193, distance: 208.9
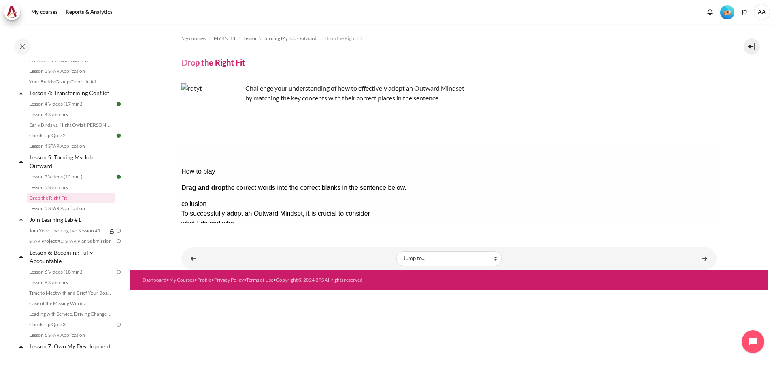
click at [200, 297] on button "Check Check the answers. The responses will be marked as correct, incorrect, or…" at bounding box center [192, 301] width 22 height 9
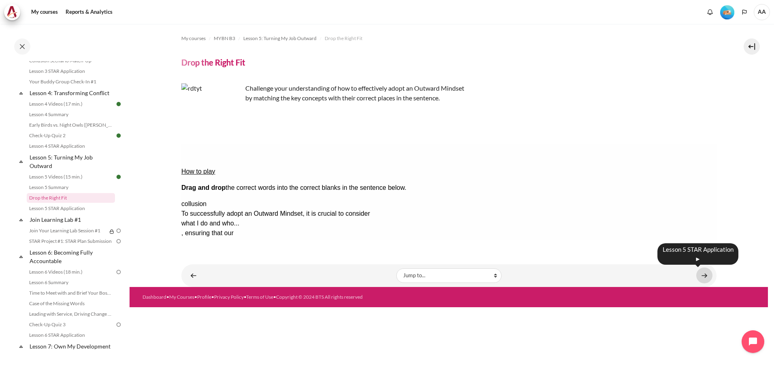
click at [702, 275] on link "Content" at bounding box center [704, 276] width 16 height 16
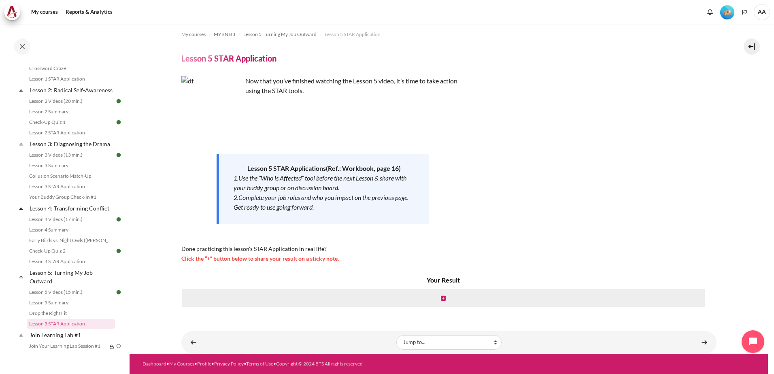
scroll to position [324, 0]
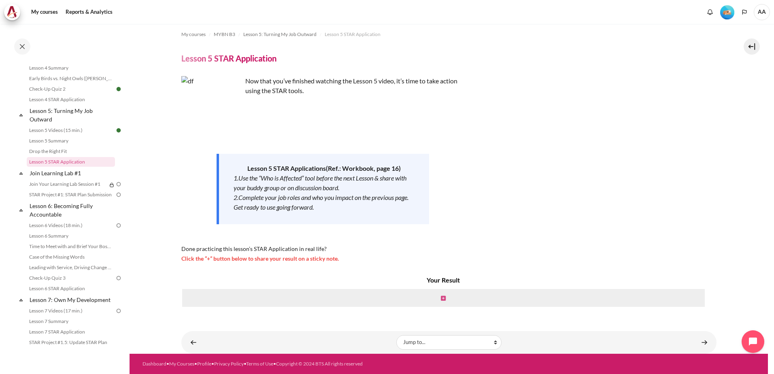
click at [441, 296] on icon "Content" at bounding box center [443, 299] width 5 height 6
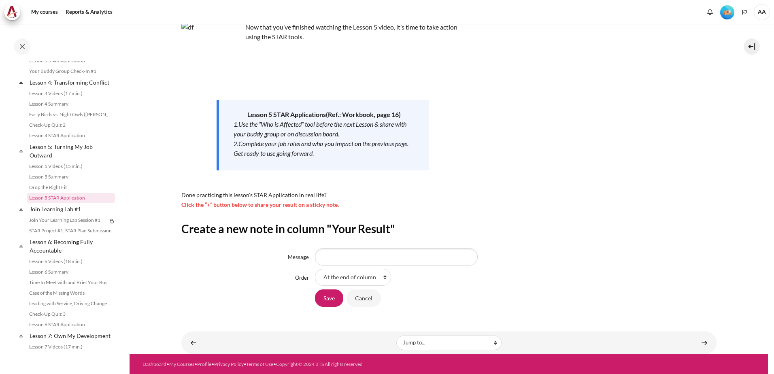
scroll to position [58, 0]
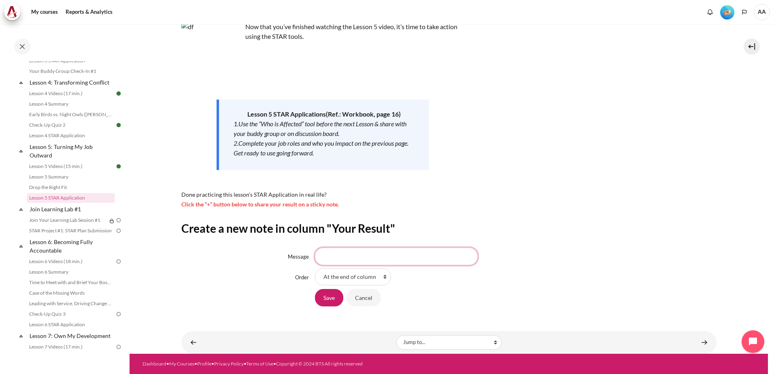
click at [340, 257] on input "Message" at bounding box center [396, 256] width 163 height 17
type input "My job role impacts everyone"
click at [383, 277] on select "At the end of column First place in column" at bounding box center [353, 276] width 76 height 17
select select "1"
click at [315, 268] on select "At the end of column First place in column" at bounding box center [353, 276] width 76 height 17
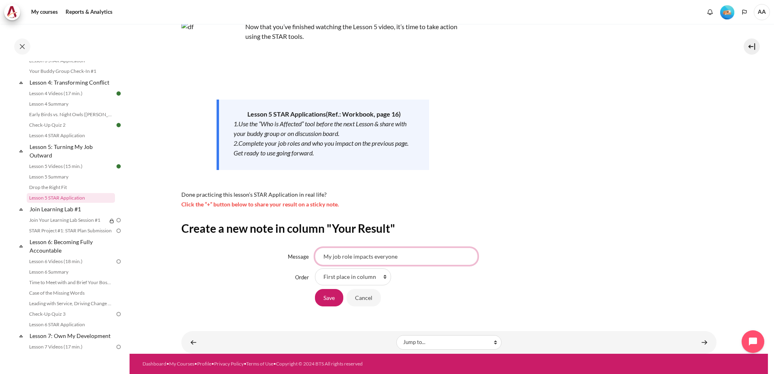
click at [404, 259] on input "My job role impacts everyone" at bounding box center [396, 256] width 163 height 17
click at [410, 255] on input "My job role impacts everyone" at bounding box center [396, 256] width 163 height 17
type input "My job role impacts everyone. From co-workers to dispatchers to customers to cl…"
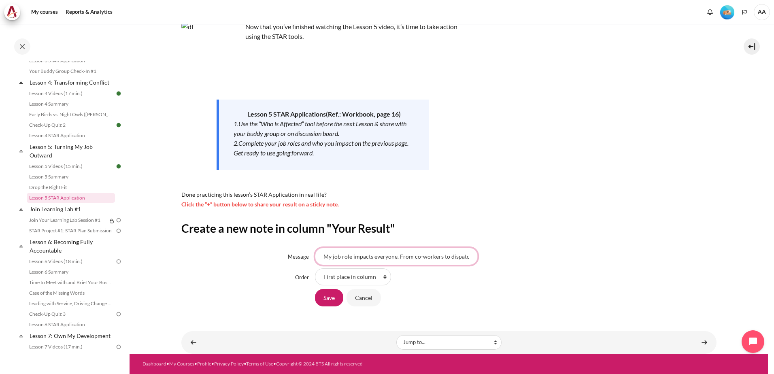
click at [448, 257] on input "My job role impacts everyone. From co-workers to dispatchers to customers to cl…" at bounding box center [396, 256] width 163 height 17
click at [323, 297] on input "Save" at bounding box center [329, 297] width 28 height 17
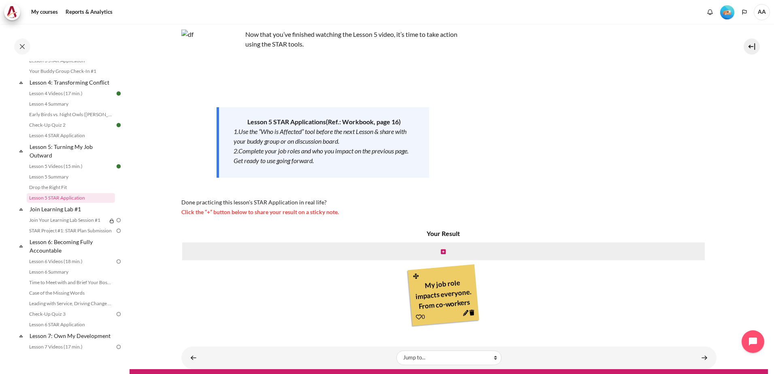
scroll to position [66, 0]
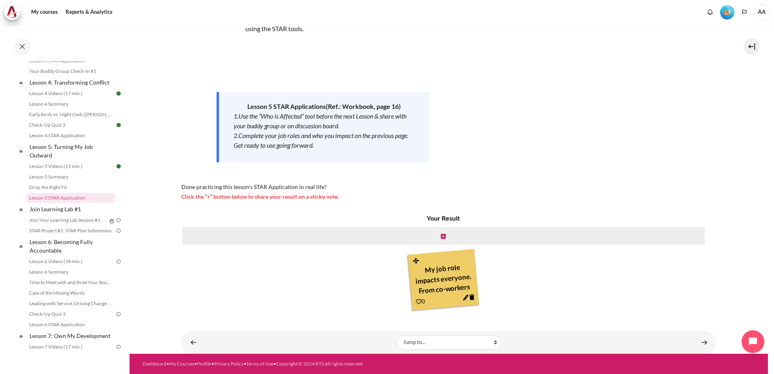
click at [416, 301] on icon "Content" at bounding box center [419, 302] width 6 height 6
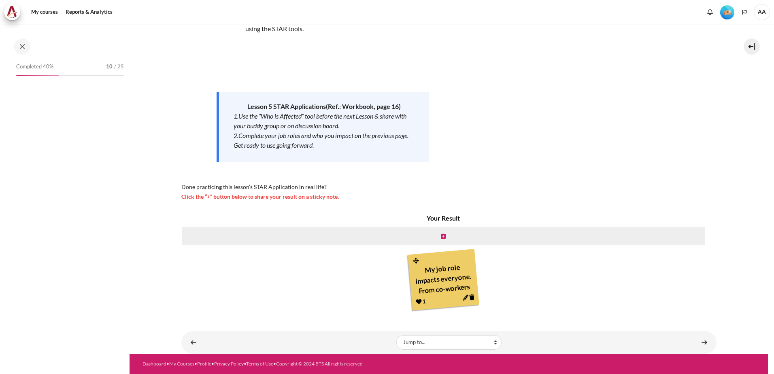
scroll to position [288, 0]
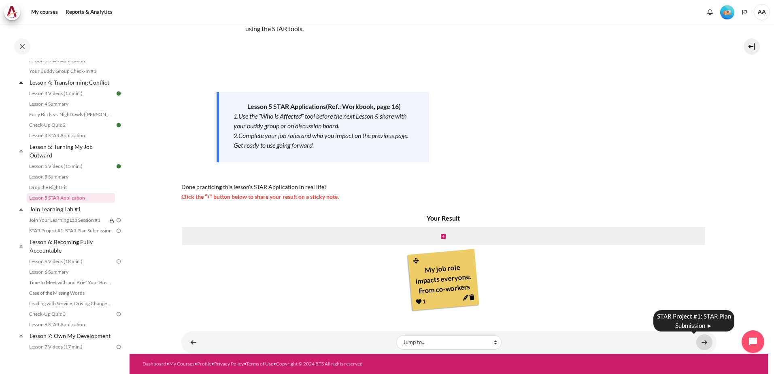
click at [703, 342] on link "Content" at bounding box center [704, 342] width 16 height 16
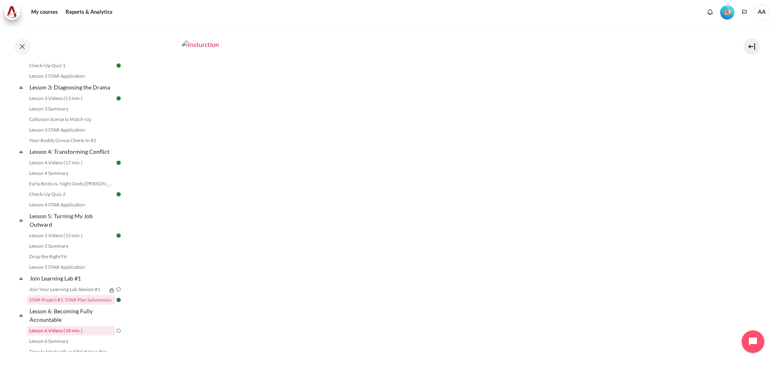
scroll to position [206, 0]
